Goal: Find contact information: Find contact information

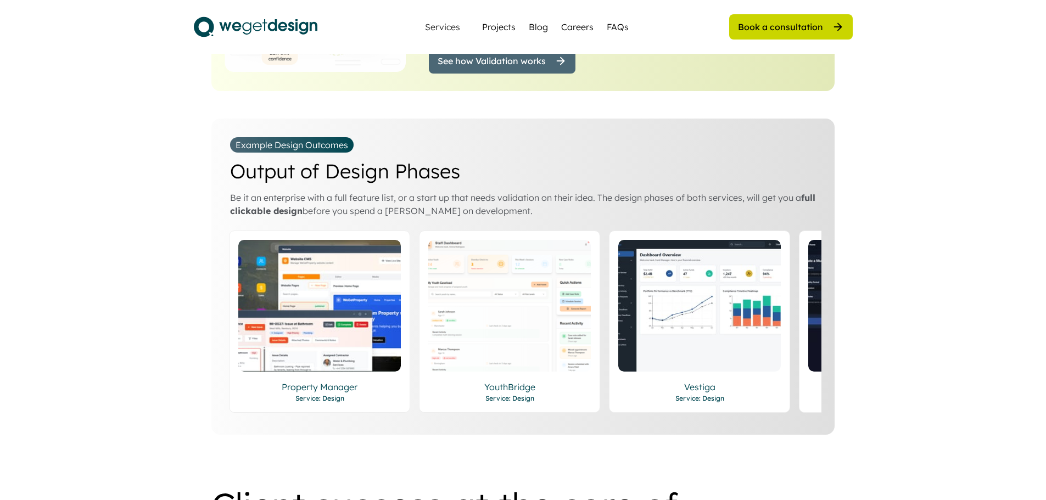
scroll to position [1813, 0]
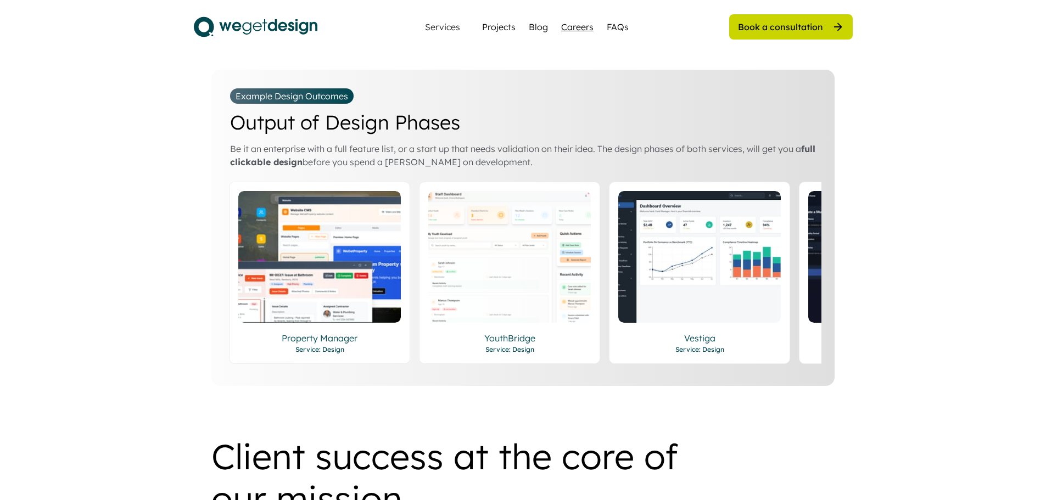
click at [573, 30] on div "Careers" at bounding box center [577, 26] width 32 height 13
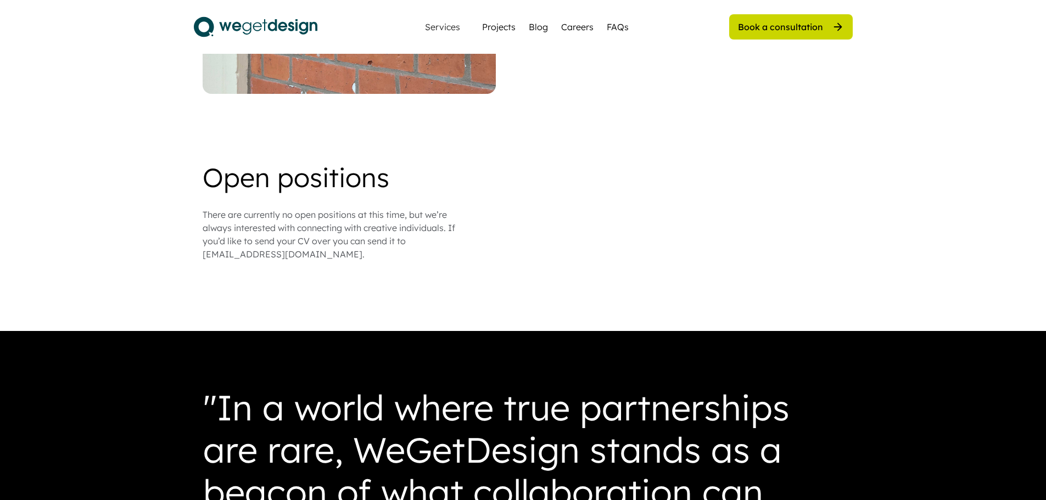
scroll to position [934, 0]
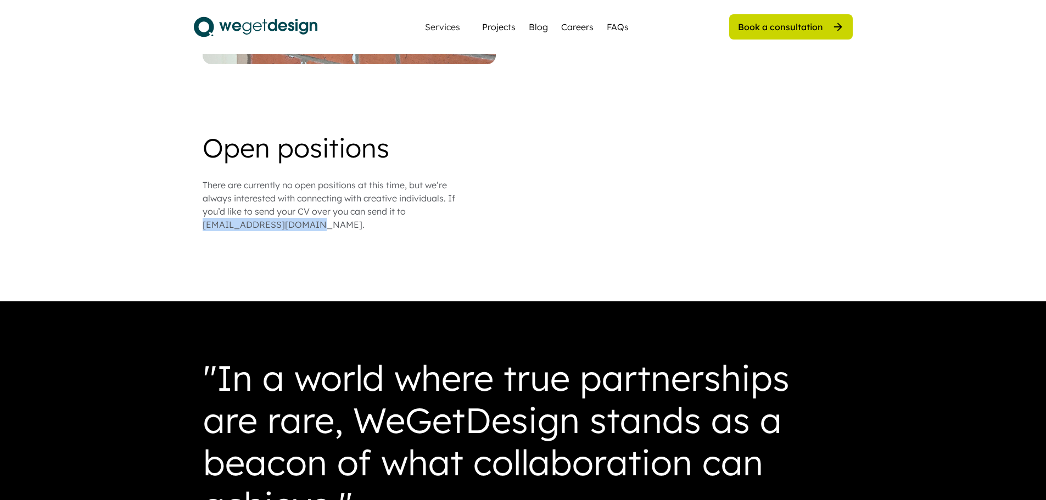
drag, startPoint x: 201, startPoint y: 216, endPoint x: 324, endPoint y: 210, distance: 123.2
click at [299, 215] on div "There are currently no open positions at this time, but we’re always interested…" at bounding box center [340, 205] width 275 height 53
drag, startPoint x: 302, startPoint y: 214, endPoint x: 201, endPoint y: 219, distance: 101.2
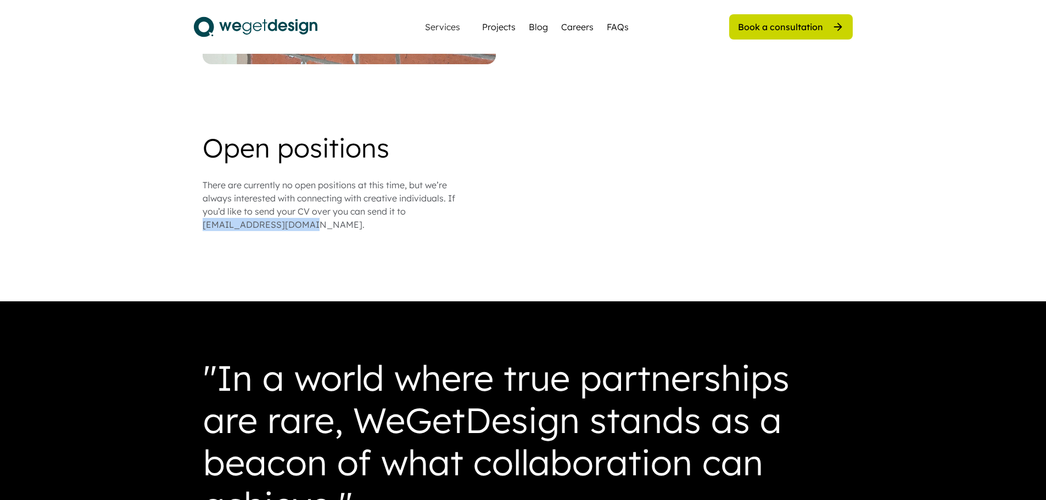
copy div "[EMAIL_ADDRESS][DOMAIN_NAME]"
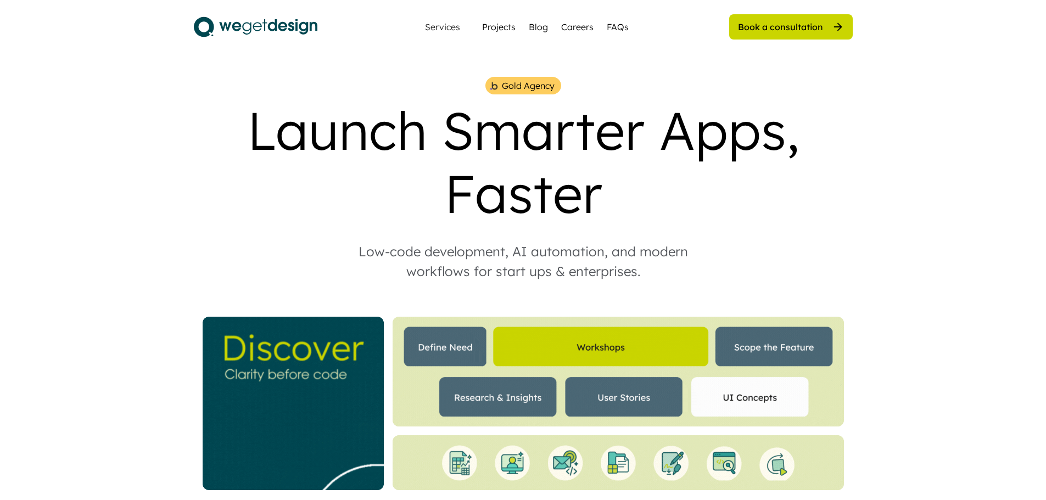
scroll to position [1813, 0]
